Goal: Task Accomplishment & Management: Use online tool/utility

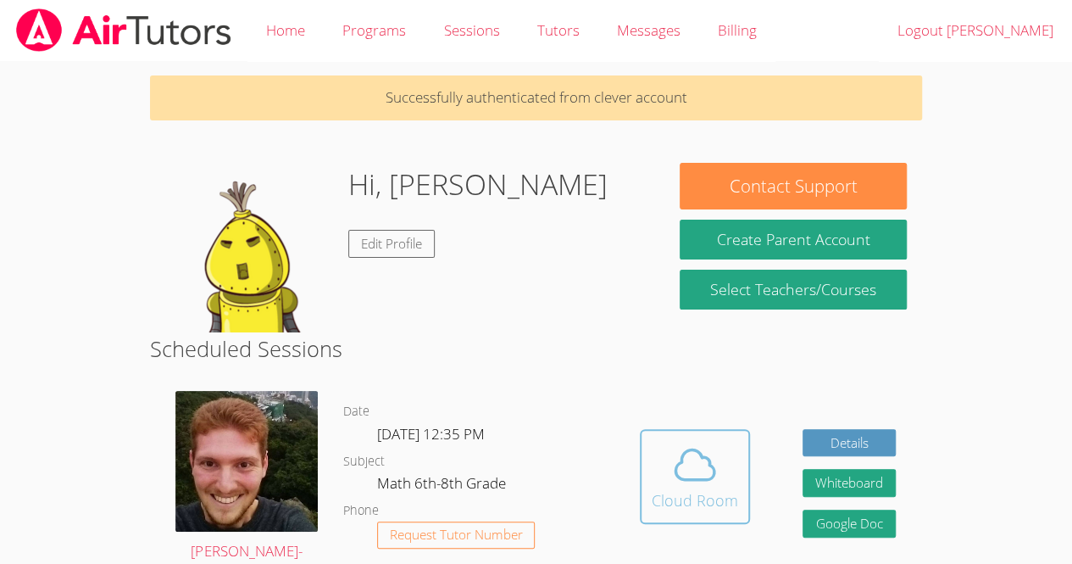
click at [688, 439] on button "Cloud Room" at bounding box center [695, 476] width 110 height 95
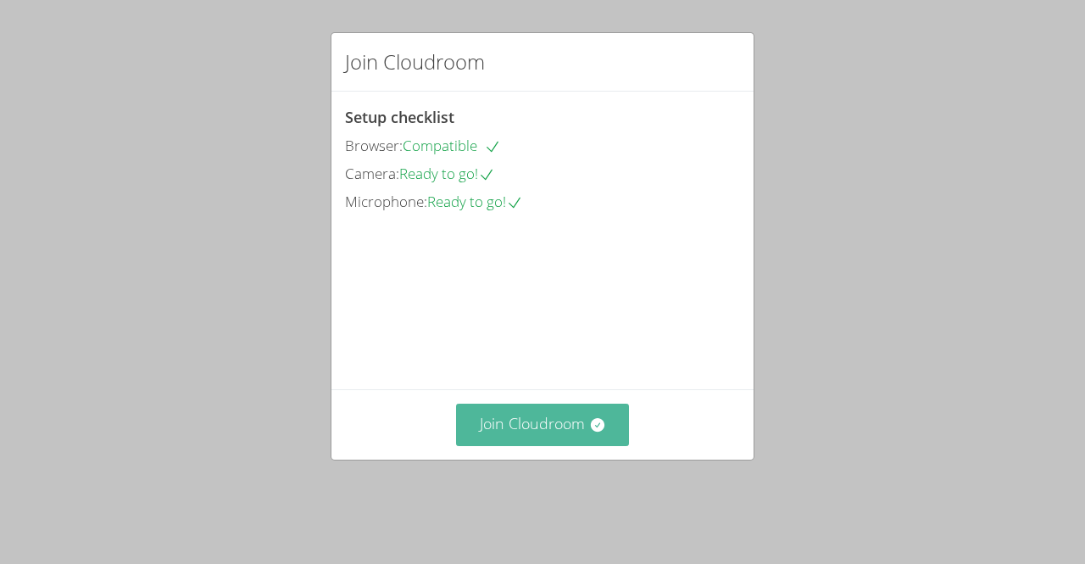
click at [589, 433] on icon at bounding box center [597, 424] width 17 height 17
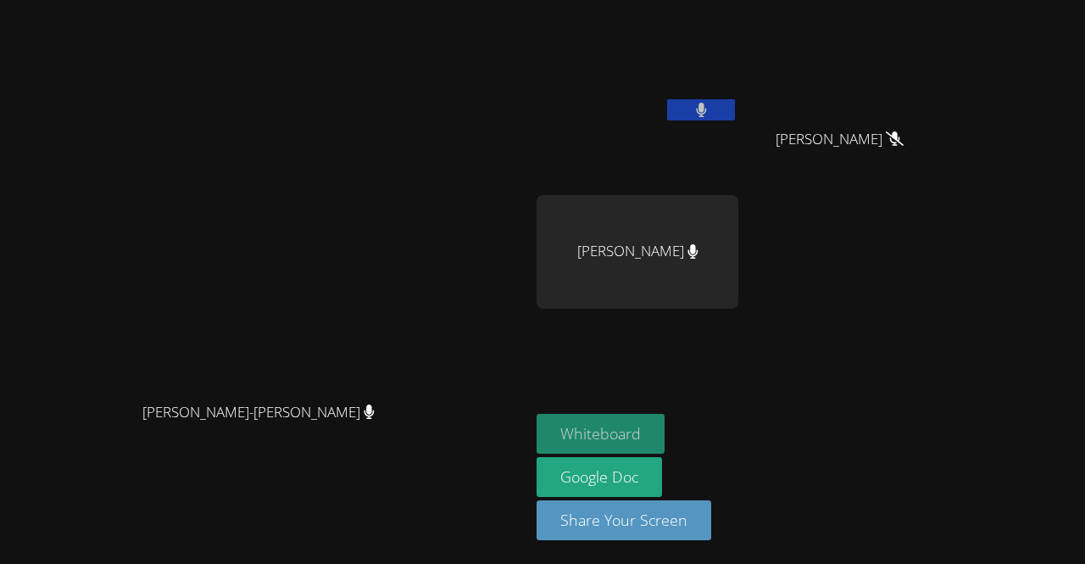
click at [664, 427] on button "Whiteboard" at bounding box center [600, 434] width 128 height 40
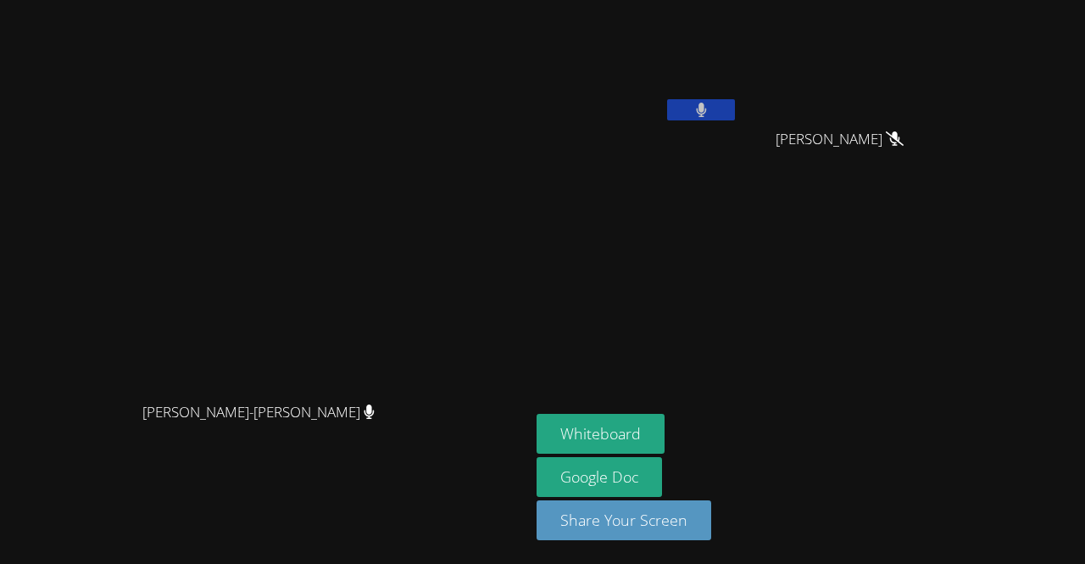
click at [735, 116] on button at bounding box center [701, 109] width 68 height 21
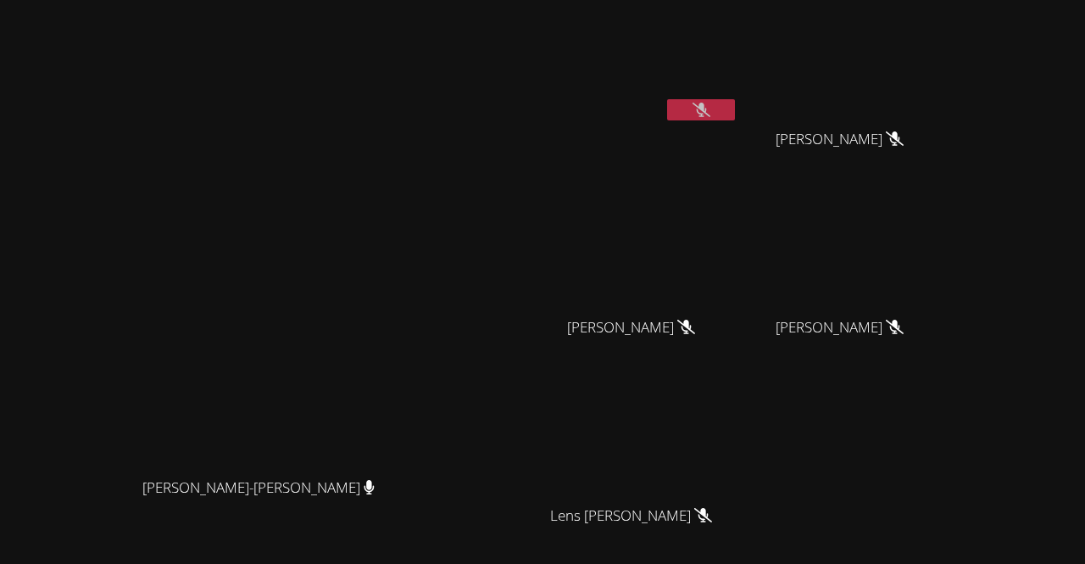
scroll to position [148, 0]
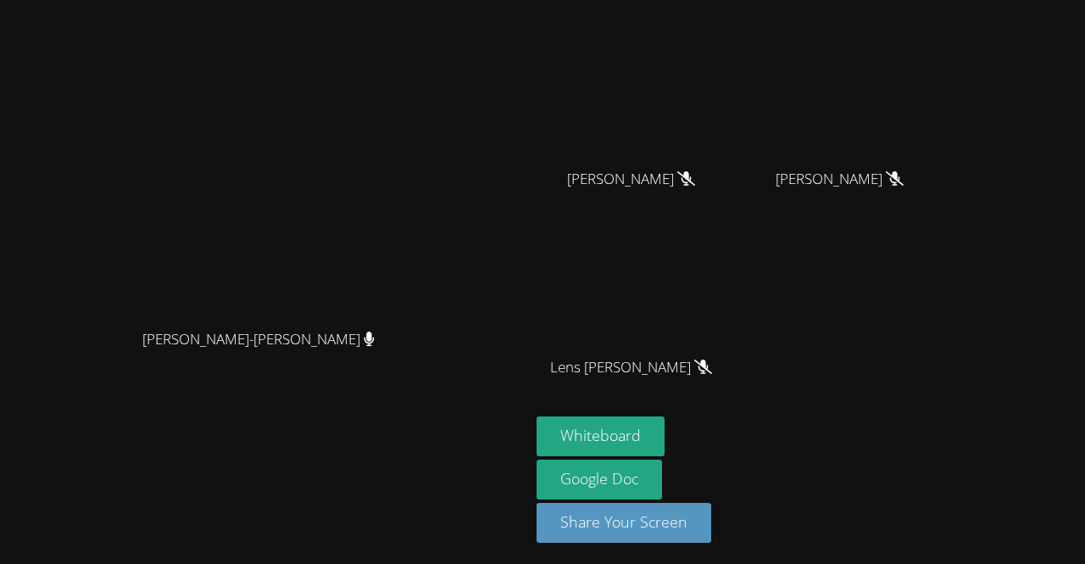
click at [732, 410] on div "Lens Francois" at bounding box center [637, 382] width 202 height 68
click at [664, 432] on button "Whiteboard" at bounding box center [600, 436] width 128 height 40
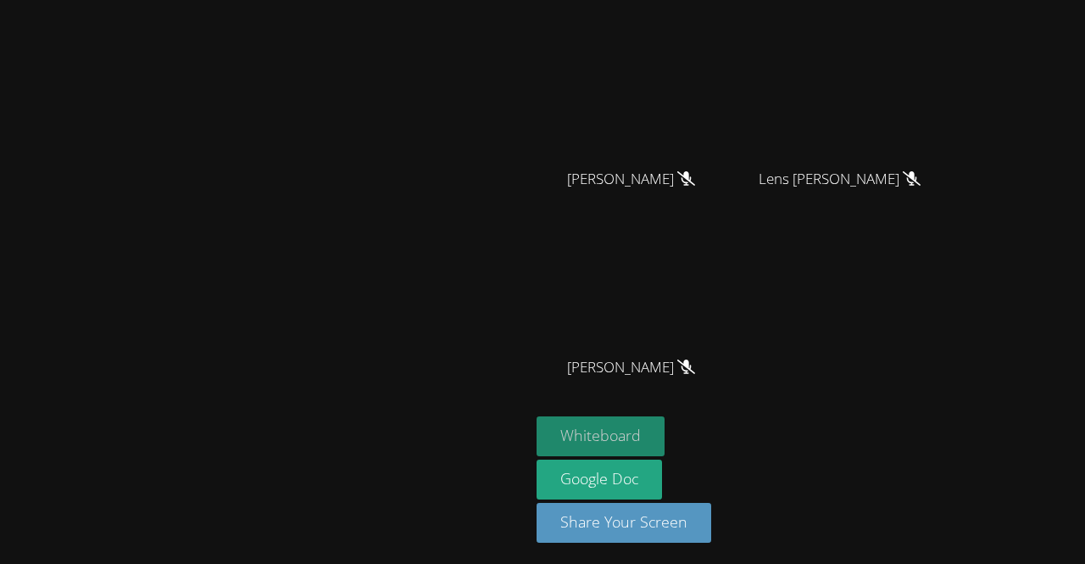
scroll to position [0, 0]
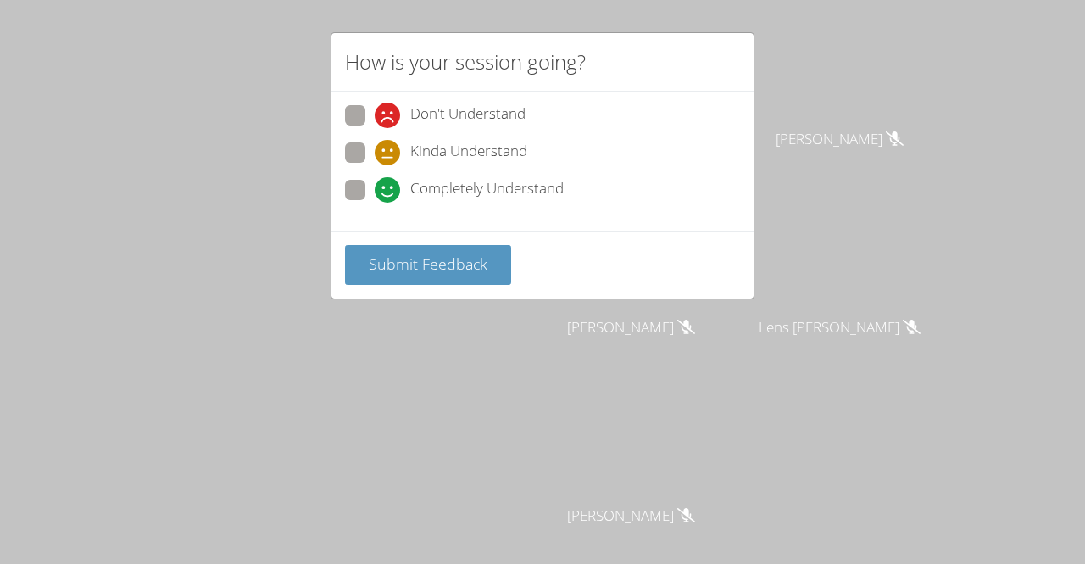
click at [486, 153] on span "Kinda Understand" at bounding box center [468, 152] width 117 height 25
click at [389, 153] on input "Kinda Understand" at bounding box center [382, 149] width 14 height 14
radio input "true"
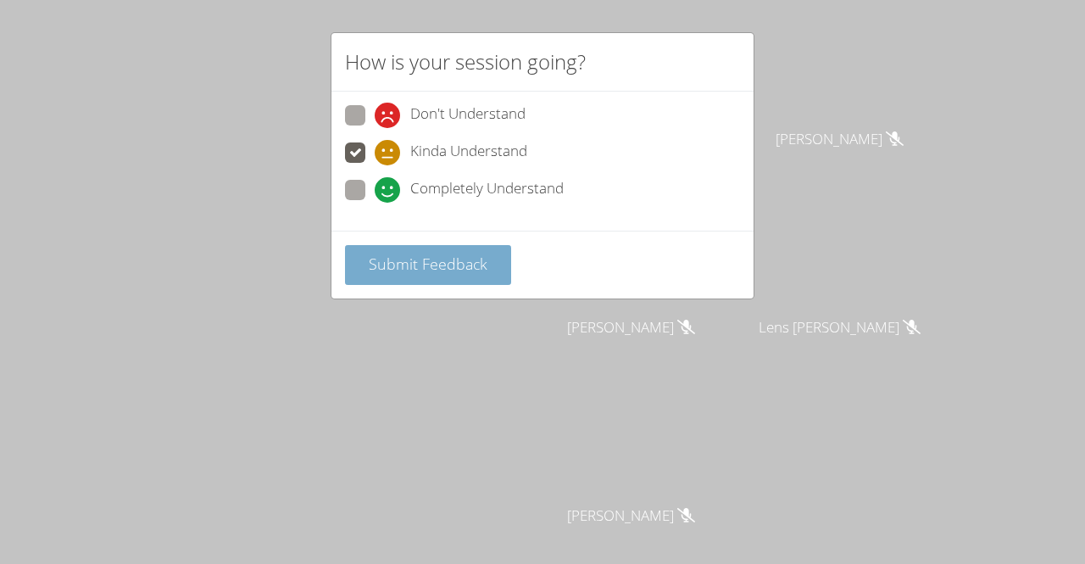
click at [463, 276] on button "Submit Feedback" at bounding box center [428, 265] width 166 height 40
